Goal: Information Seeking & Learning: Learn about a topic

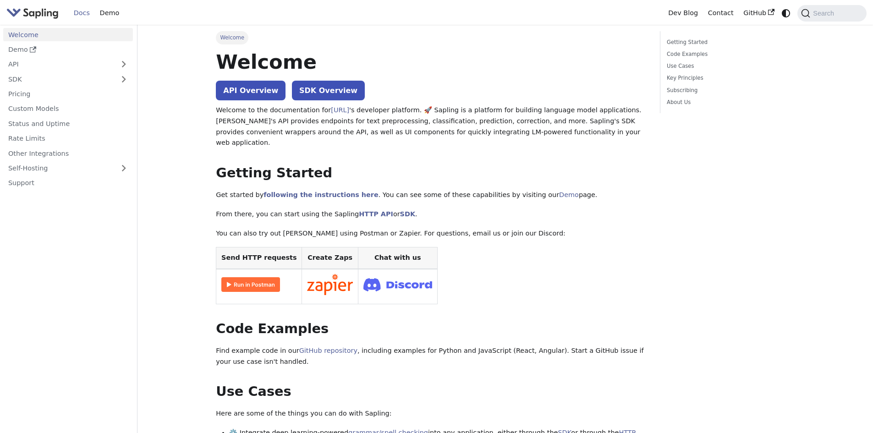
click at [251, 96] on link "API Overview" at bounding box center [251, 91] width 70 height 20
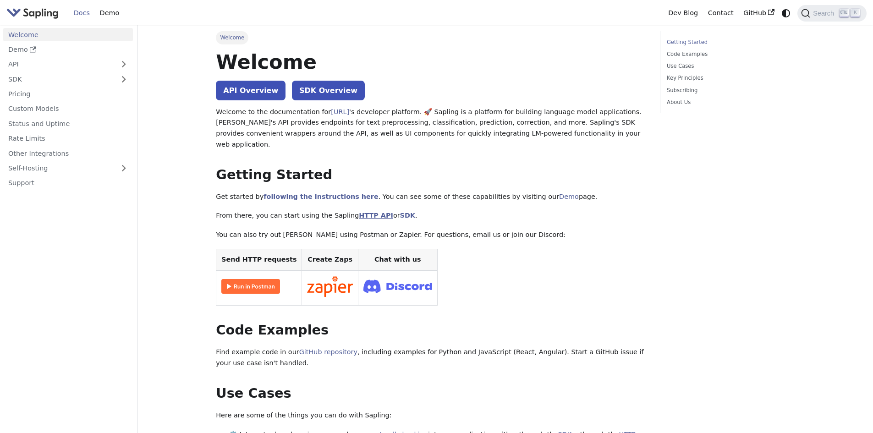
click at [367, 212] on link "HTTP API" at bounding box center [376, 215] width 34 height 7
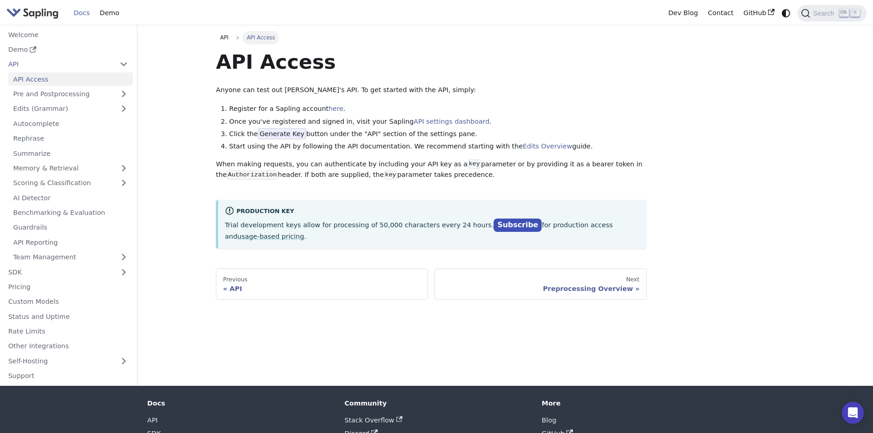
click at [279, 134] on span "Generate Key" at bounding box center [282, 133] width 49 height 11
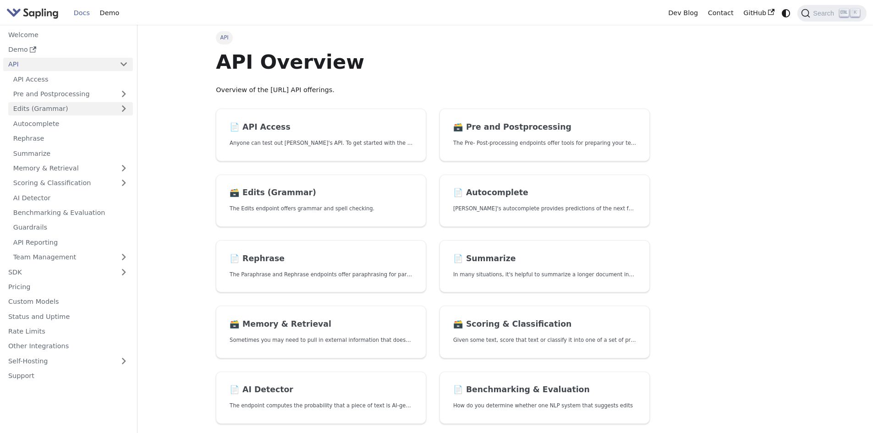
click at [75, 110] on link "Edits (Grammar)" at bounding box center [70, 108] width 125 height 13
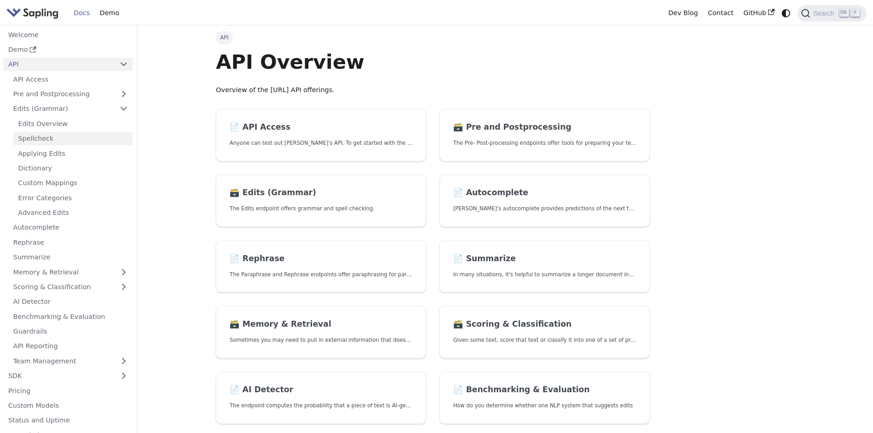
click at [69, 140] on link "Spellcheck" at bounding box center [73, 138] width 120 height 13
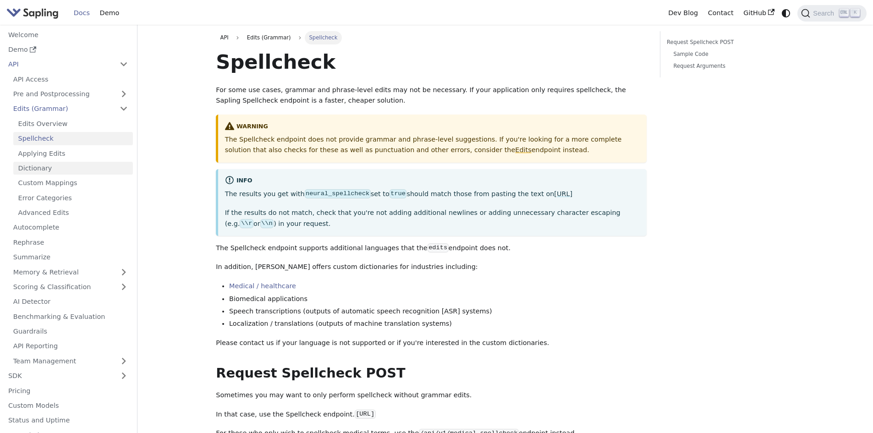
click at [64, 174] on link "Dictionary" at bounding box center [73, 168] width 120 height 13
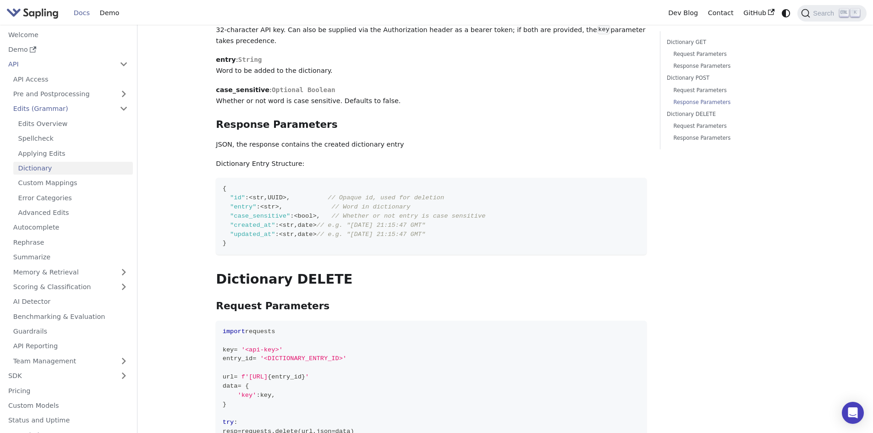
scroll to position [1145, 0]
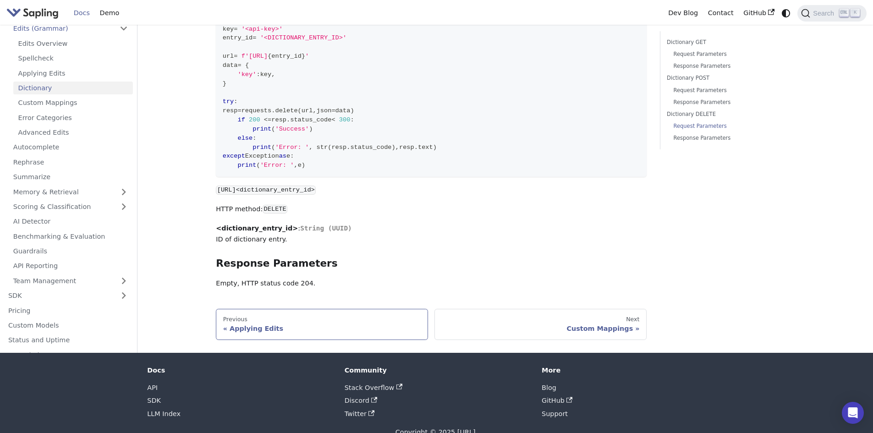
click at [297, 329] on link "Previous Applying Edits" at bounding box center [322, 324] width 212 height 31
